Goal: Complete application form

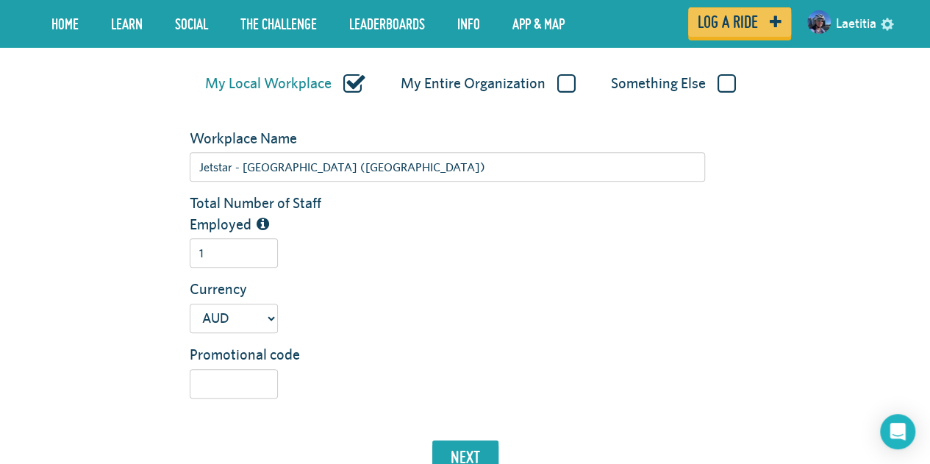
scroll to position [221, 0]
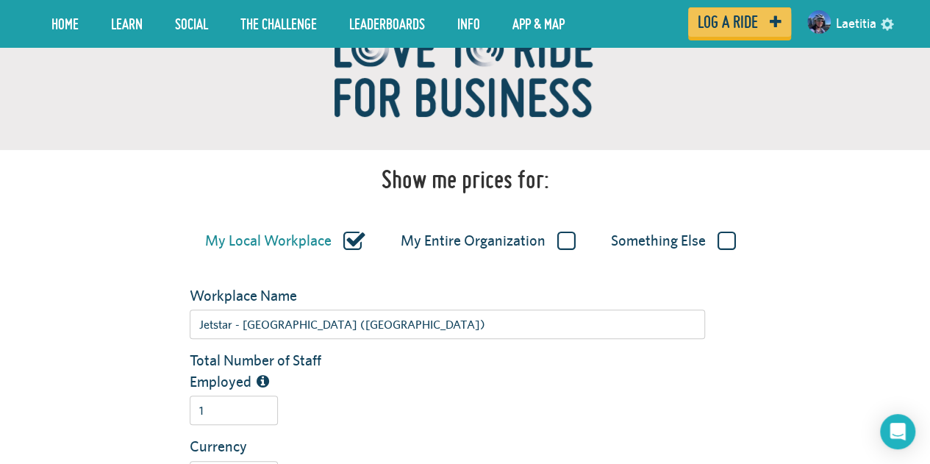
click at [565, 240] on label "My Entire Organization" at bounding box center [488, 241] width 175 height 19
click at [0, 0] on input "My Entire Organization" at bounding box center [0, 0] width 0 height 0
type input "Jetstar"
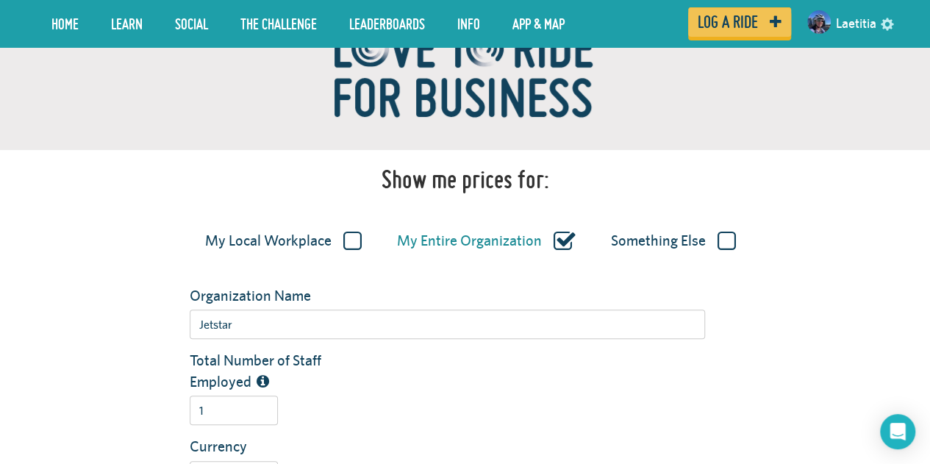
click at [729, 239] on label "Something Else" at bounding box center [673, 241] width 125 height 19
click at [0, 0] on input "Something Else" at bounding box center [0, 0] width 0 height 0
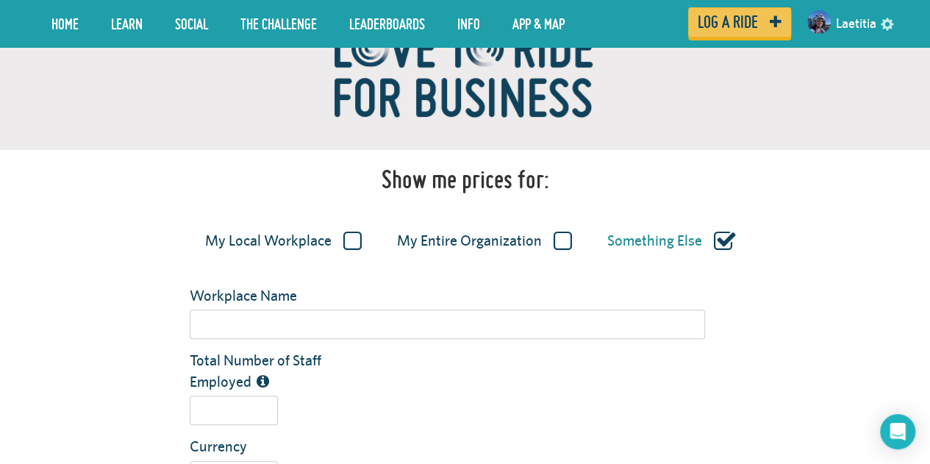
click at [354, 237] on label "My Local Workplace" at bounding box center [283, 241] width 157 height 19
click at [0, 0] on input "My Local Workplace" at bounding box center [0, 0] width 0 height 0
type input "Jetstar - [GEOGRAPHIC_DATA] ([GEOGRAPHIC_DATA])"
type input "1"
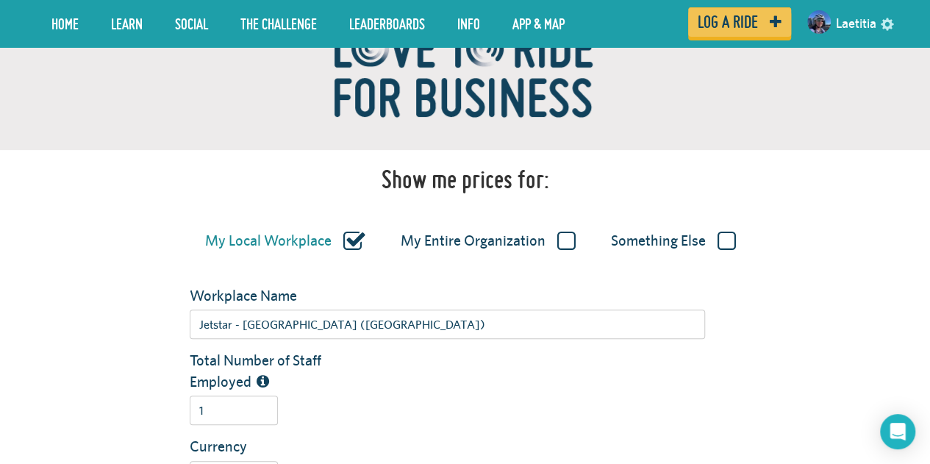
click at [547, 235] on label "My Entire Organization" at bounding box center [488, 241] width 175 height 19
click at [0, 0] on input "My Entire Organization" at bounding box center [0, 0] width 0 height 0
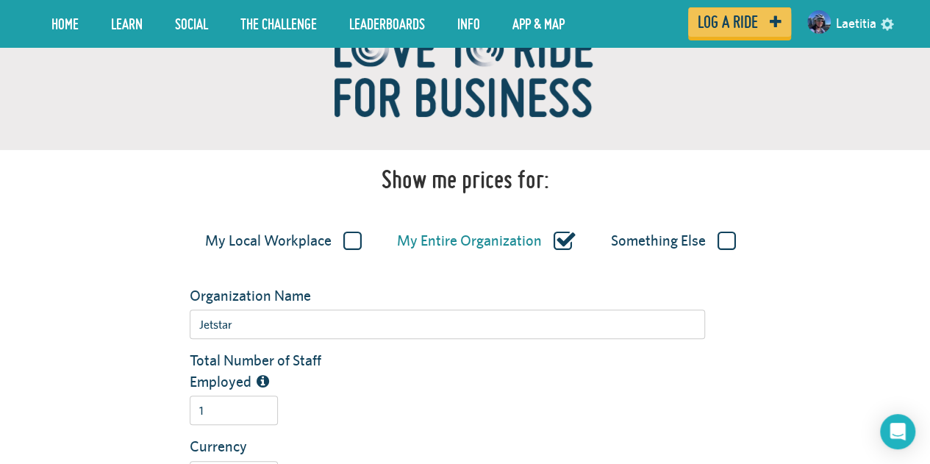
click at [354, 246] on label "My Local Workplace" at bounding box center [283, 241] width 157 height 19
click at [0, 0] on input "My Local Workplace" at bounding box center [0, 0] width 0 height 0
type input "Jetstar - [GEOGRAPHIC_DATA] ([GEOGRAPHIC_DATA])"
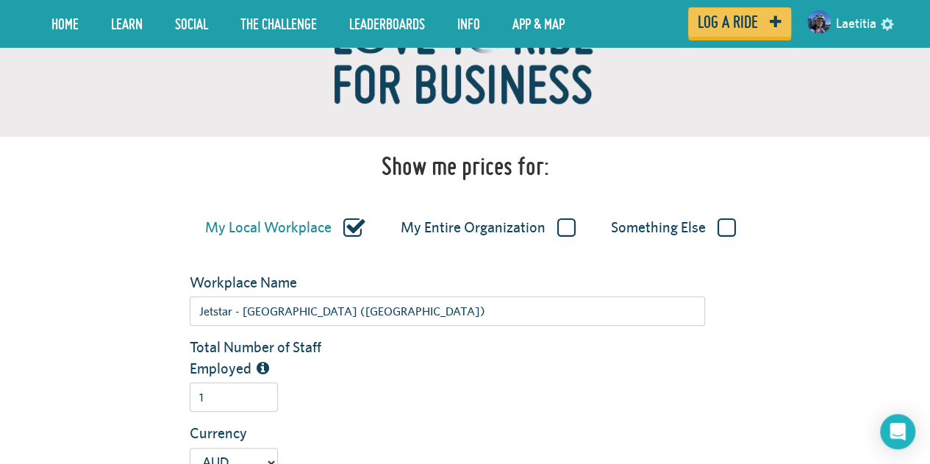
scroll to position [515, 0]
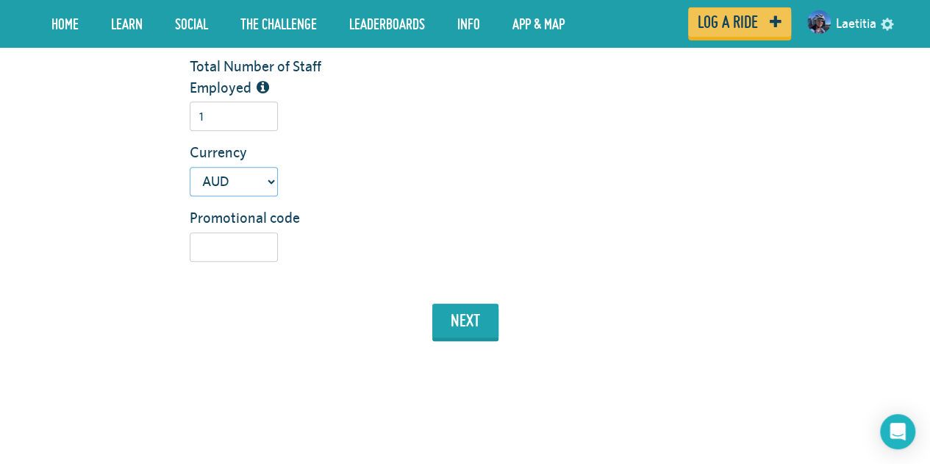
click at [254, 190] on select "USD GBP AUD NZD EUR CAD" at bounding box center [234, 181] width 88 height 29
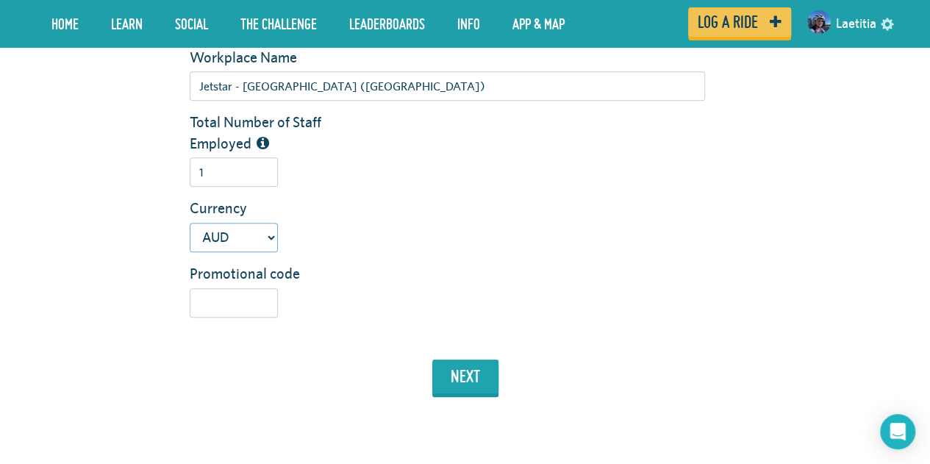
scroll to position [368, 0]
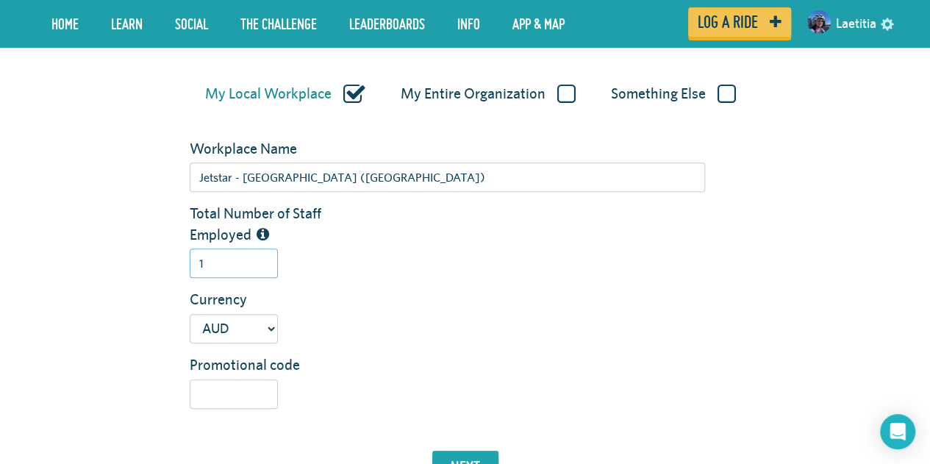
drag, startPoint x: 246, startPoint y: 274, endPoint x: 165, endPoint y: 268, distance: 81.1
click at [165, 268] on div "Total Number of Staff Employed 1" at bounding box center [465, 246] width 860 height 86
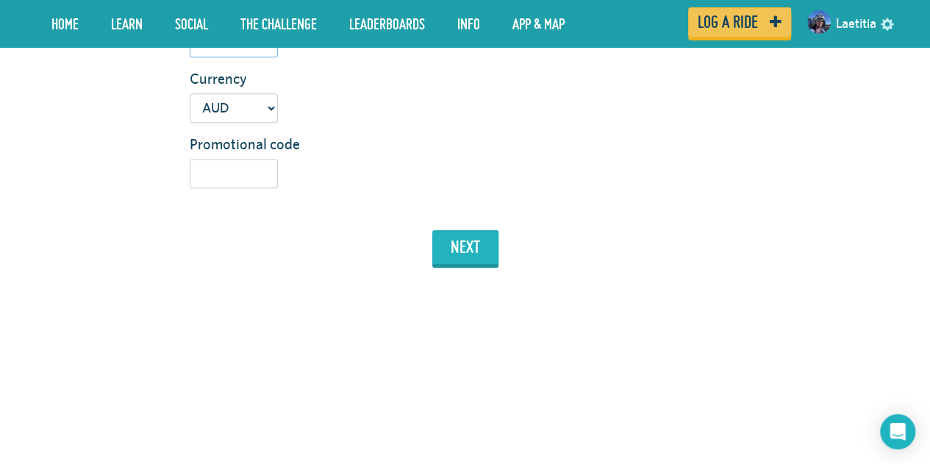
type input "25000"
click at [475, 248] on button "next" at bounding box center [465, 247] width 66 height 34
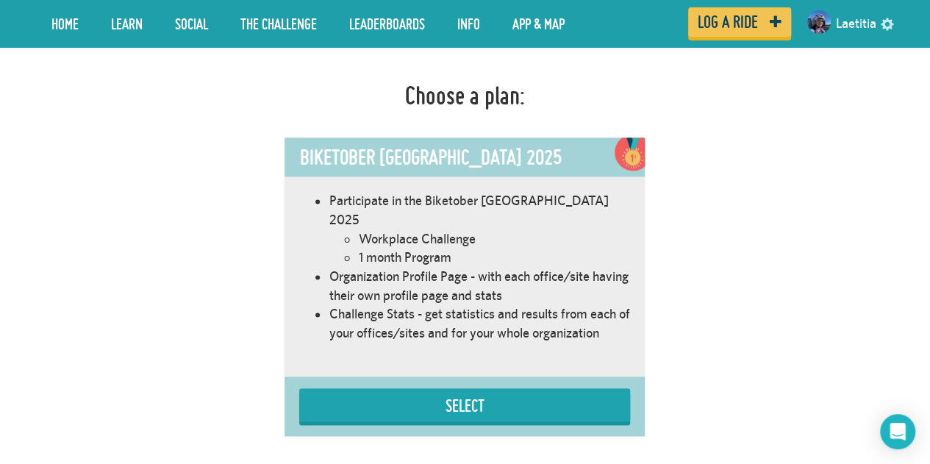
scroll to position [904, 0]
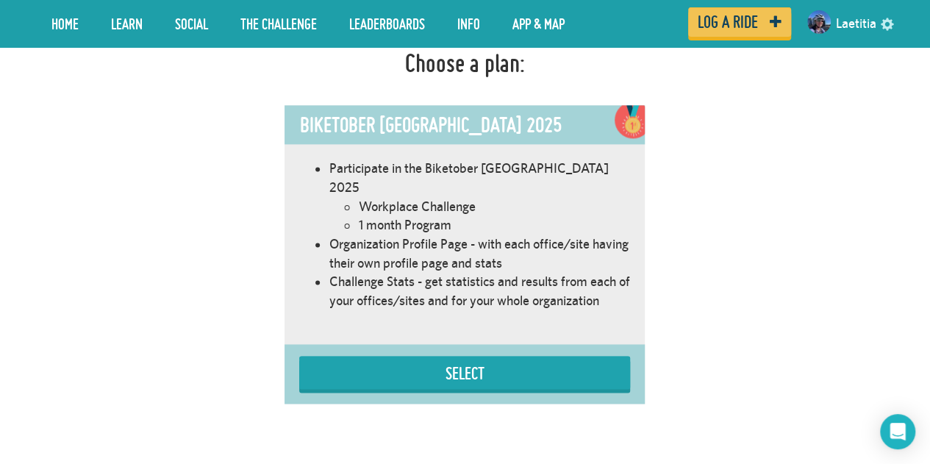
click at [812, 119] on div "Biketober [GEOGRAPHIC_DATA] 2025 Participate in the Biketober [GEOGRAPHIC_DATA]…" at bounding box center [465, 259] width 860 height 309
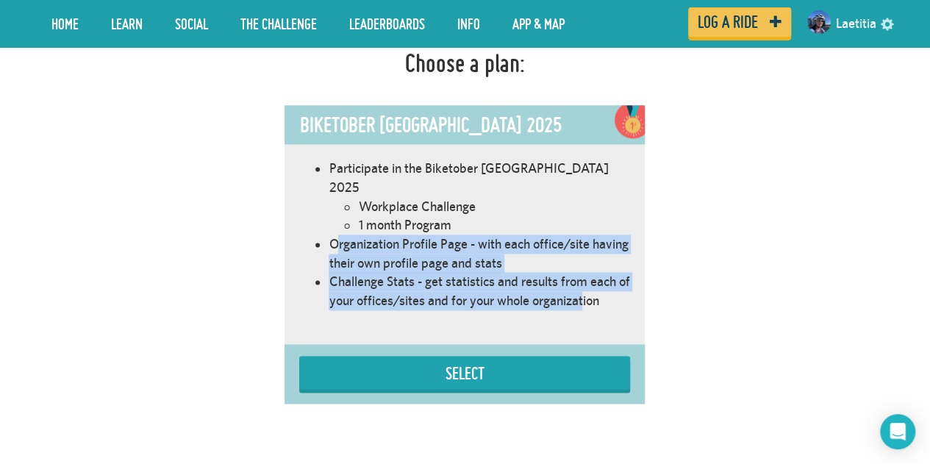
drag, startPoint x: 337, startPoint y: 226, endPoint x: 594, endPoint y: 293, distance: 265.8
click at [597, 290] on ul "Participate in the Biketober [GEOGRAPHIC_DATA] 2025 Workplace Challenge 1 month…" at bounding box center [464, 234] width 331 height 151
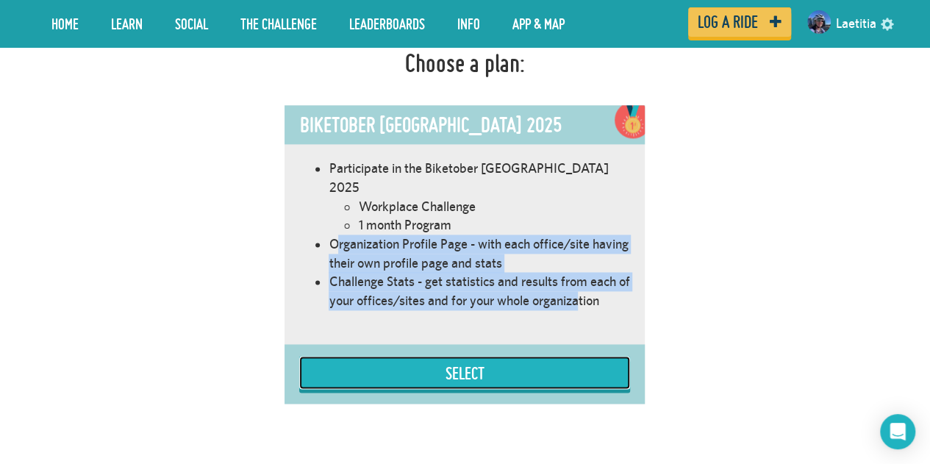
click at [459, 356] on button "Select" at bounding box center [464, 372] width 331 height 33
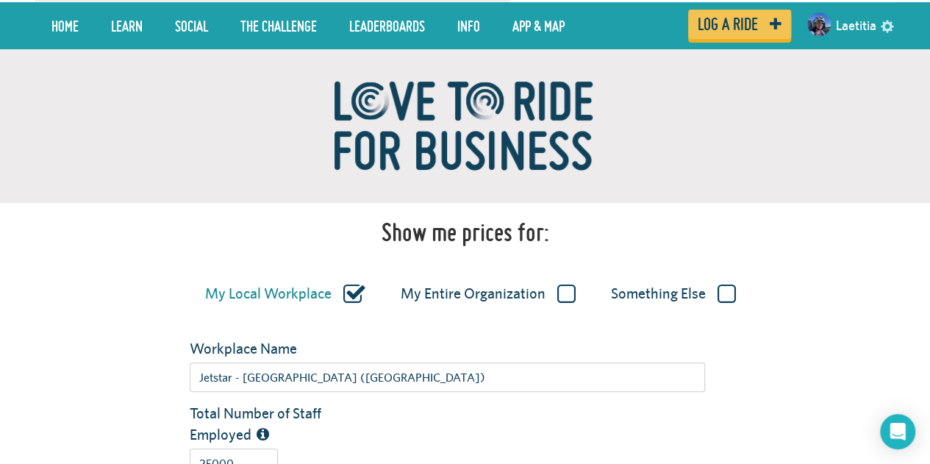
scroll to position [0, 0]
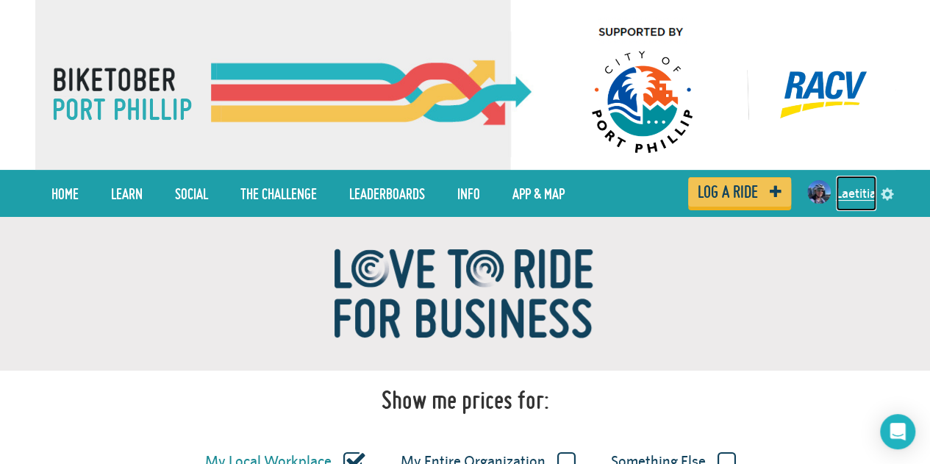
click at [857, 191] on link "Laetitia" at bounding box center [856, 193] width 40 height 35
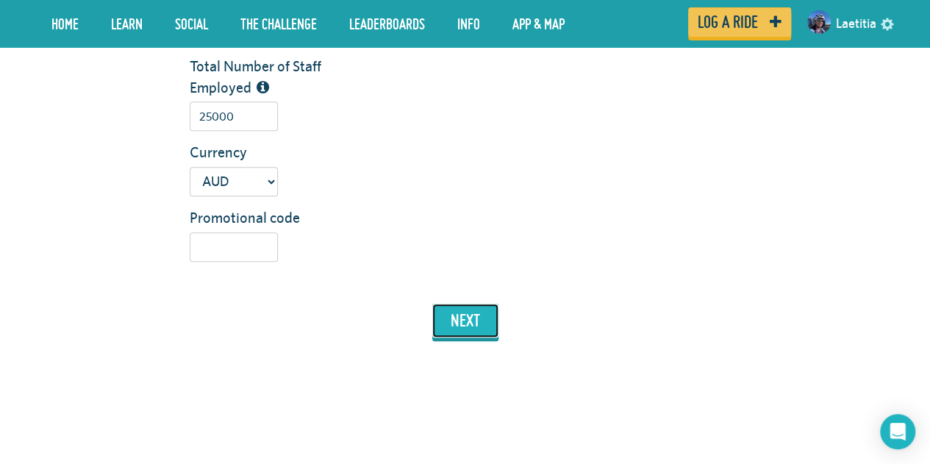
click at [458, 327] on button "next" at bounding box center [465, 321] width 66 height 34
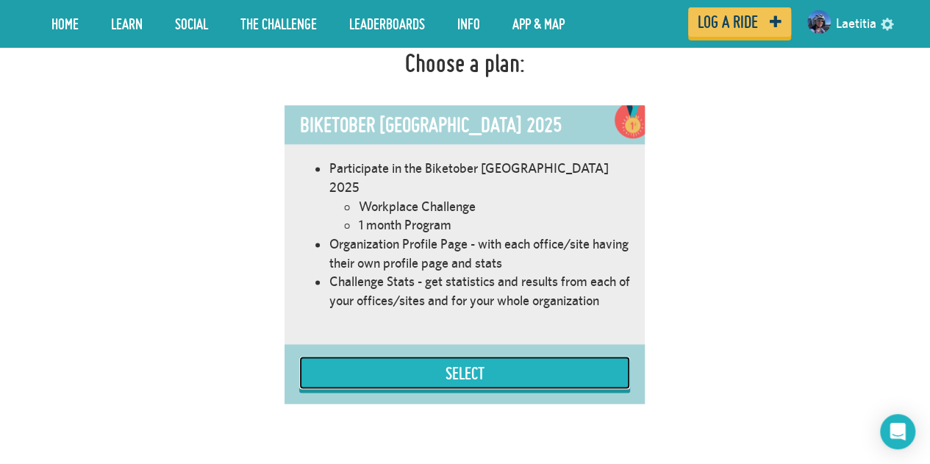
click at [481, 356] on button "Select" at bounding box center [464, 372] width 331 height 33
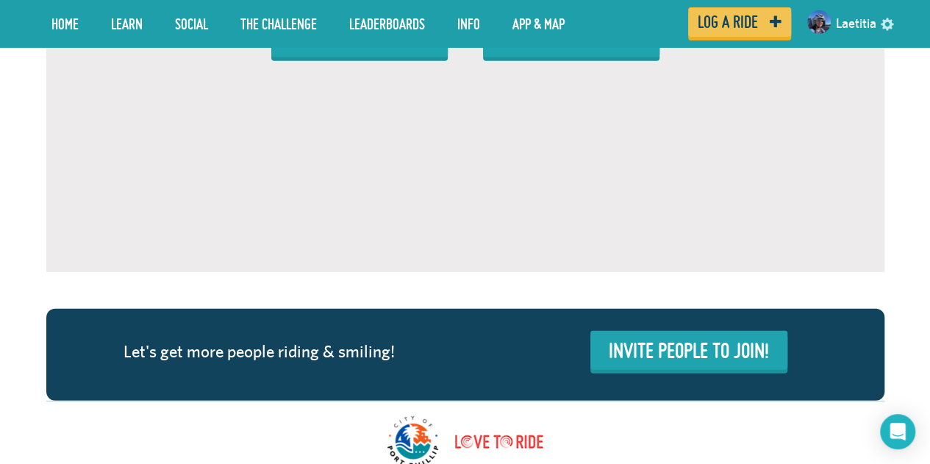
scroll to position [2217, 0]
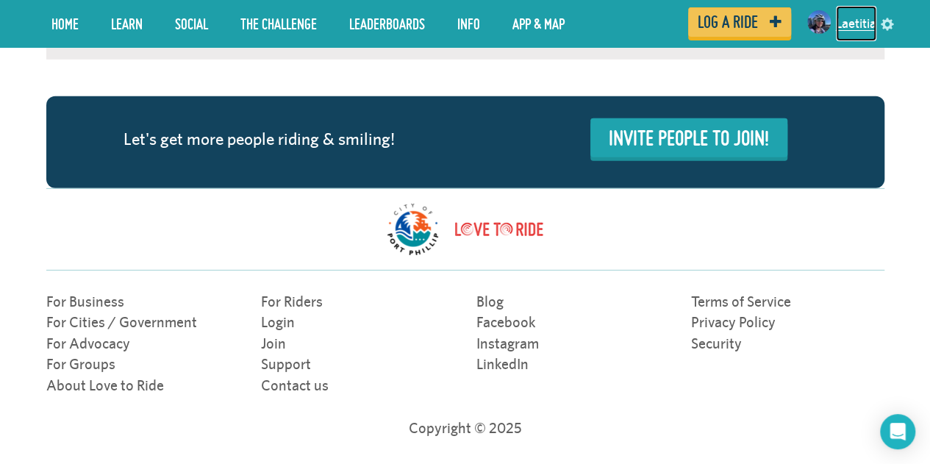
click at [836, 23] on link "Laetitia" at bounding box center [856, 23] width 40 height 35
